Goal: Information Seeking & Learning: Check status

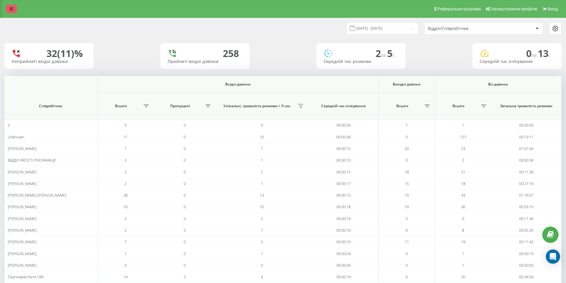
click at [10, 8] on icon at bounding box center [12, 9] width 4 height 4
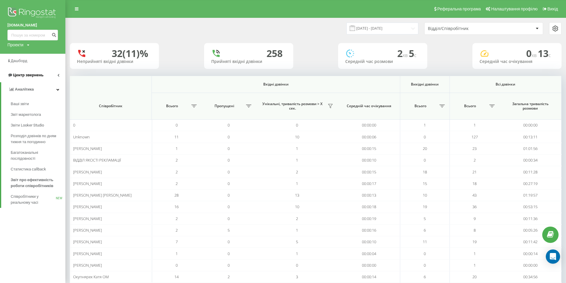
click at [30, 76] on span "Центр звернень" at bounding box center [28, 75] width 30 height 4
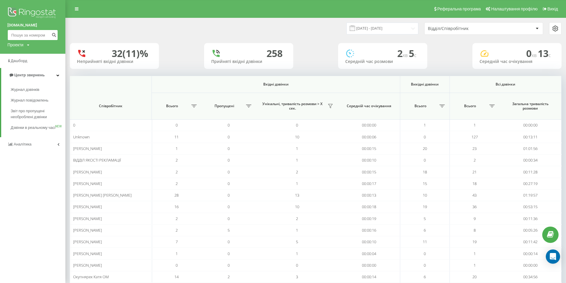
click at [21, 33] on input at bounding box center [32, 35] width 51 height 11
type input "093600400"
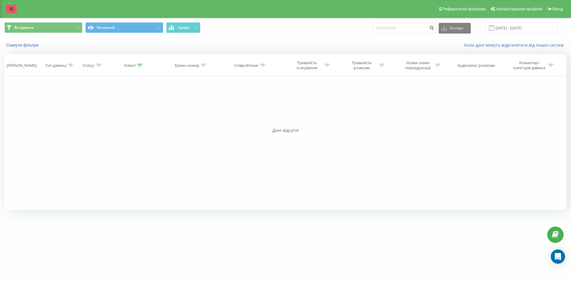
click at [10, 9] on icon at bounding box center [12, 9] width 4 height 4
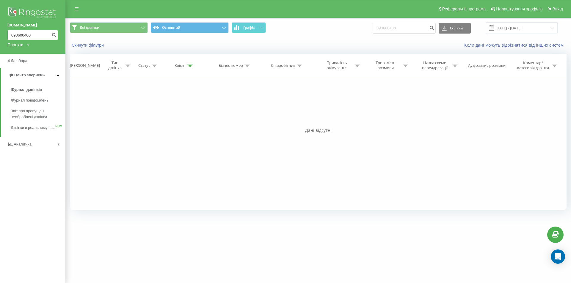
click at [21, 34] on input "093600400" at bounding box center [32, 35] width 51 height 11
click at [27, 34] on input "093600400" at bounding box center [32, 35] width 51 height 11
type input "0936004040"
